Goal: Transaction & Acquisition: Purchase product/service

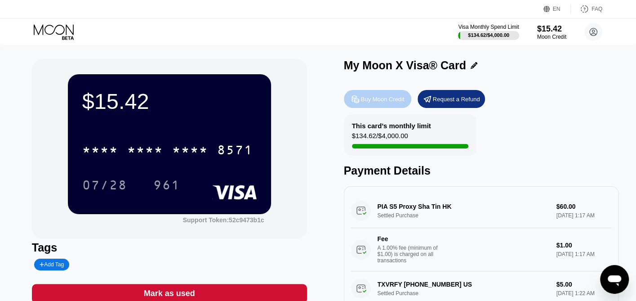
click at [381, 101] on div "Buy Moon Credit" at bounding box center [383, 99] width 44 height 8
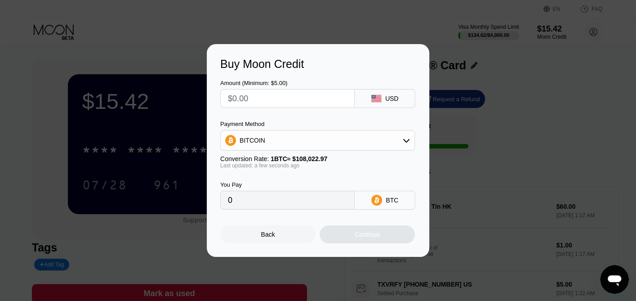
click at [307, 97] on input "text" at bounding box center [287, 99] width 119 height 18
type input "$9"
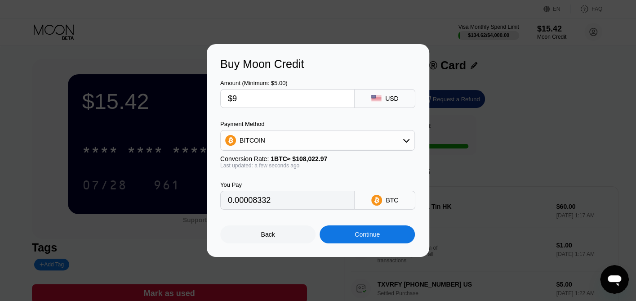
type input "0.00008332"
type input "$9"
click at [404, 148] on div "BITCOIN" at bounding box center [318, 140] width 194 height 18
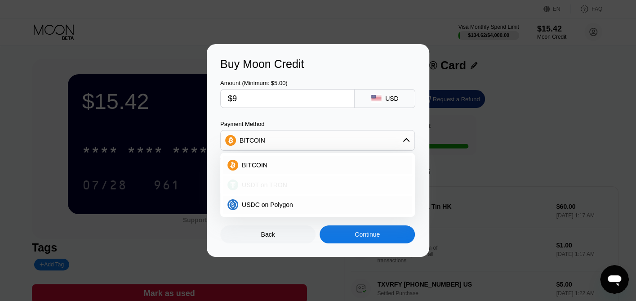
click at [270, 190] on div "USDT on TRON" at bounding box center [317, 185] width 189 height 18
type input "9.09"
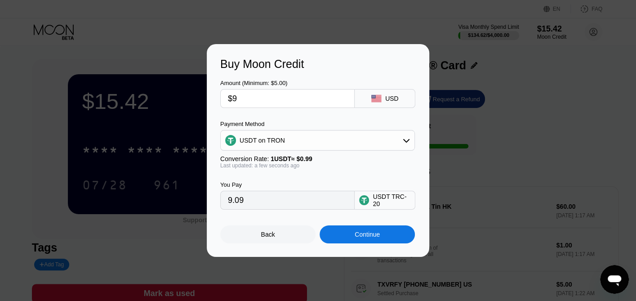
click at [273, 100] on input "$9" at bounding box center [287, 99] width 119 height 18
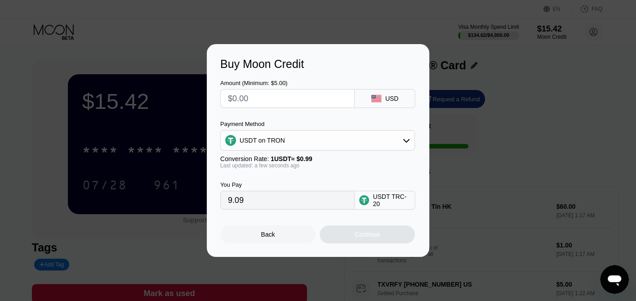
type input "0.00"
type input "$1"
type input "1.01"
type input "$10"
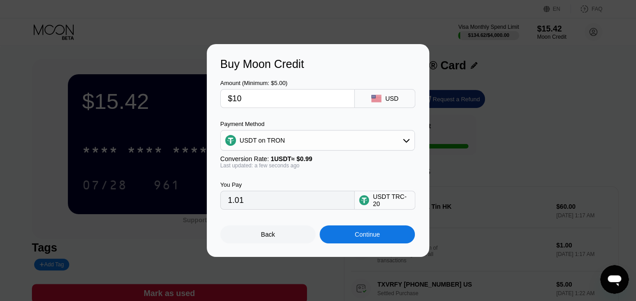
type input "10.10"
type input "$1"
type input "1.01"
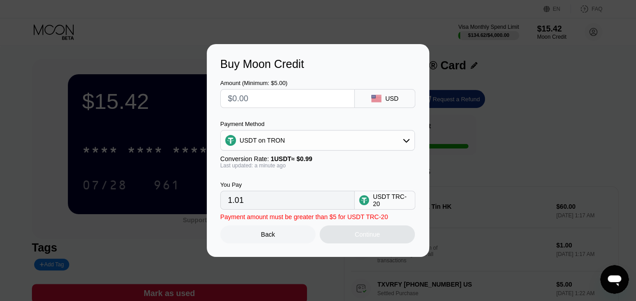
type input "0.00"
type input "$9"
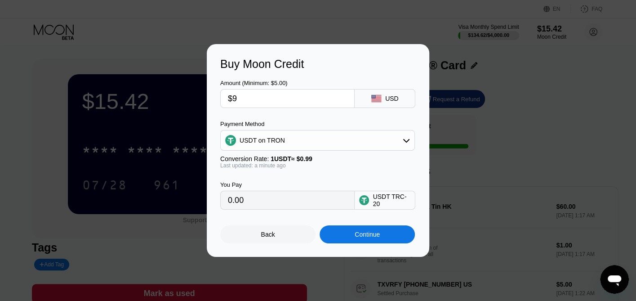
type input "9.09"
click at [374, 237] on div "Continue" at bounding box center [367, 234] width 25 height 7
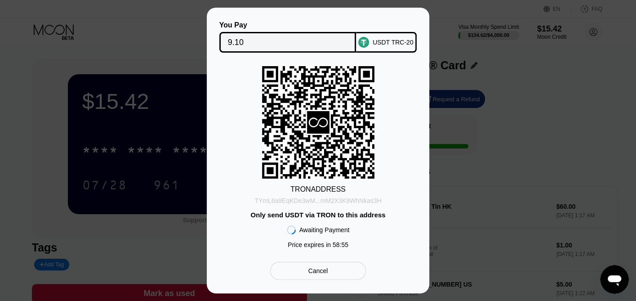
click at [311, 198] on div "TYmL6a9EqKDe3wM...mM2X3K9WhNkas3H" at bounding box center [318, 200] width 127 height 7
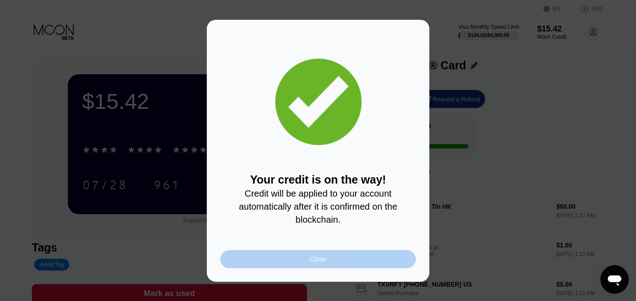
click at [348, 263] on div "Close" at bounding box center [318, 259] width 196 height 18
